Goal: Transaction & Acquisition: Subscribe to service/newsletter

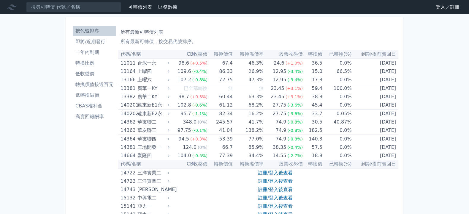
click at [434, 10] on link "登入／註冊" at bounding box center [447, 7] width 33 height 10
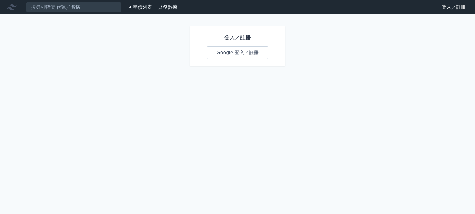
click at [223, 59] on link "Google 登入／註冊" at bounding box center [238, 52] width 62 height 12
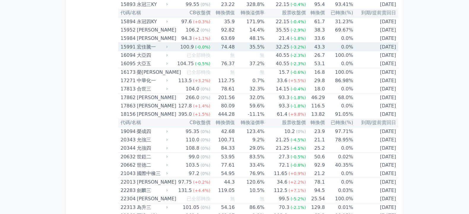
scroll to position [206, 0]
